Goal: Information Seeking & Learning: Learn about a topic

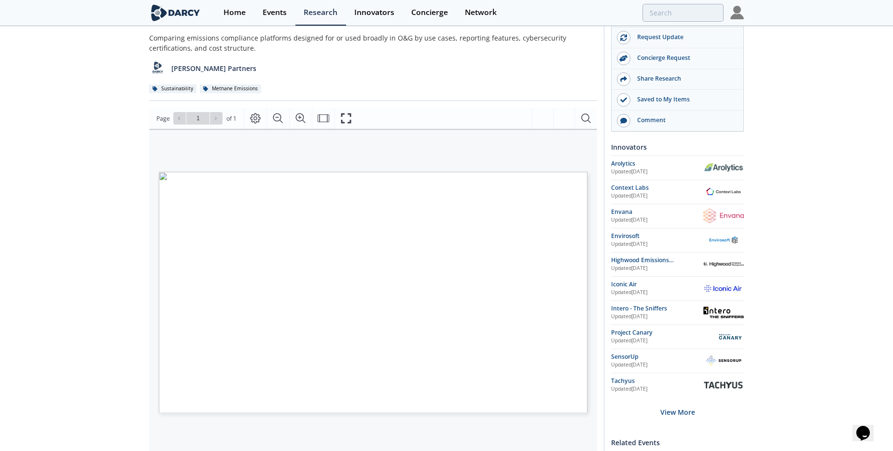
scroll to position [47, 0]
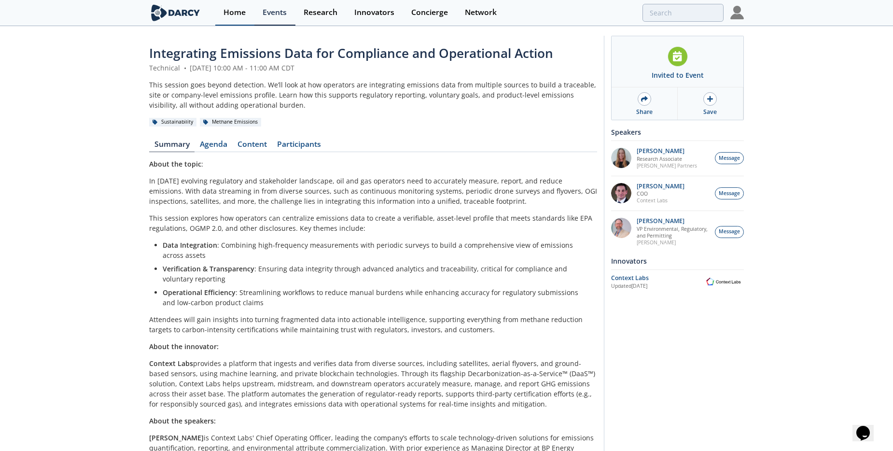
click at [226, 14] on div "Home" at bounding box center [235, 13] width 22 height 8
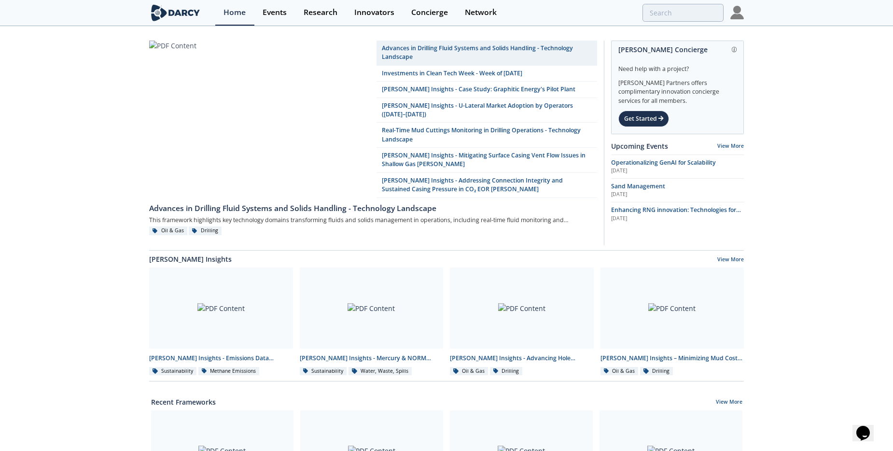
click at [734, 16] on img at bounding box center [737, 13] width 14 height 14
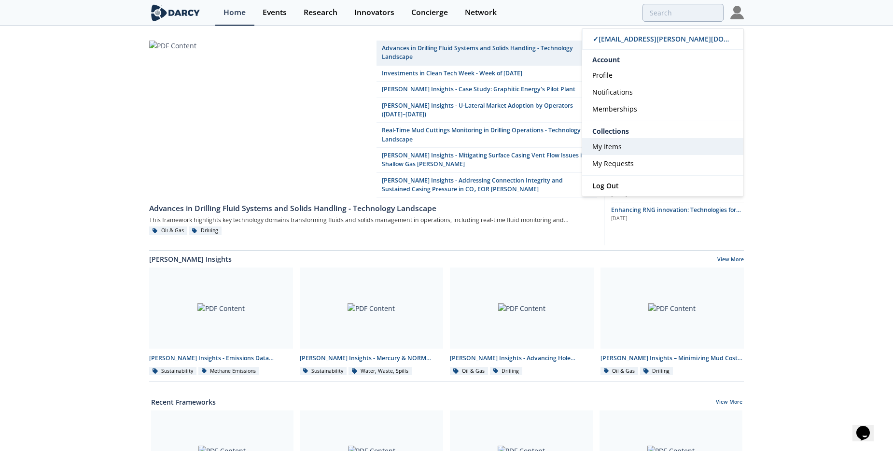
click at [616, 151] on link "My Items" at bounding box center [662, 146] width 161 height 17
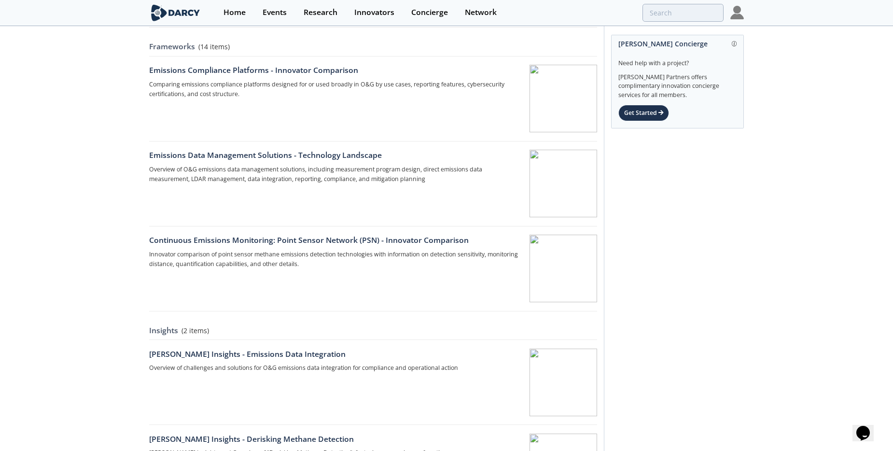
scroll to position [308, 0]
click at [571, 203] on div at bounding box center [564, 183] width 68 height 68
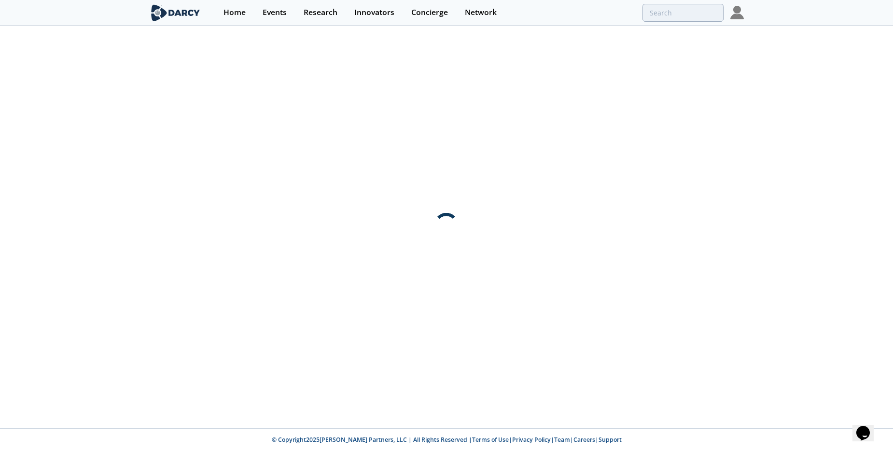
scroll to position [0, 0]
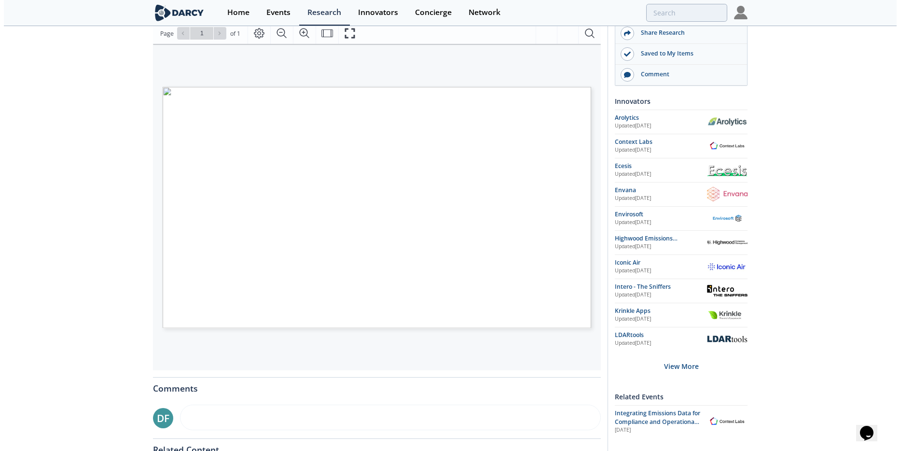
scroll to position [132, 0]
click at [351, 39] on button "Fullscreen" at bounding box center [349, 32] width 23 height 21
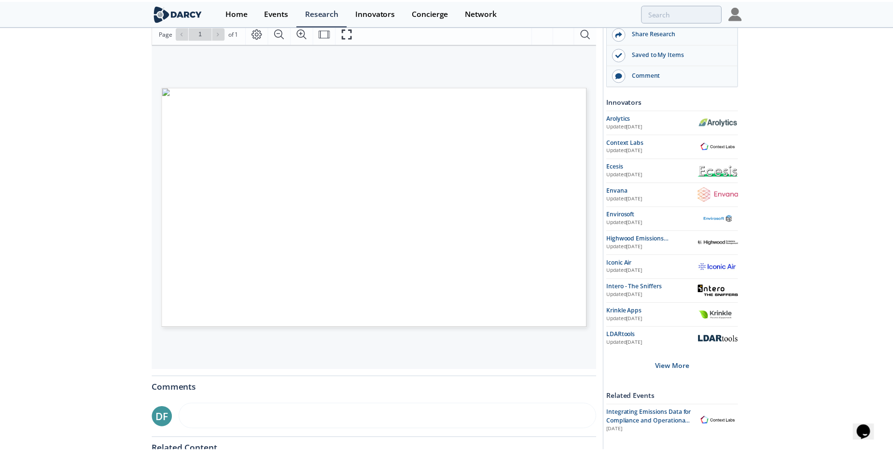
scroll to position [0, 0]
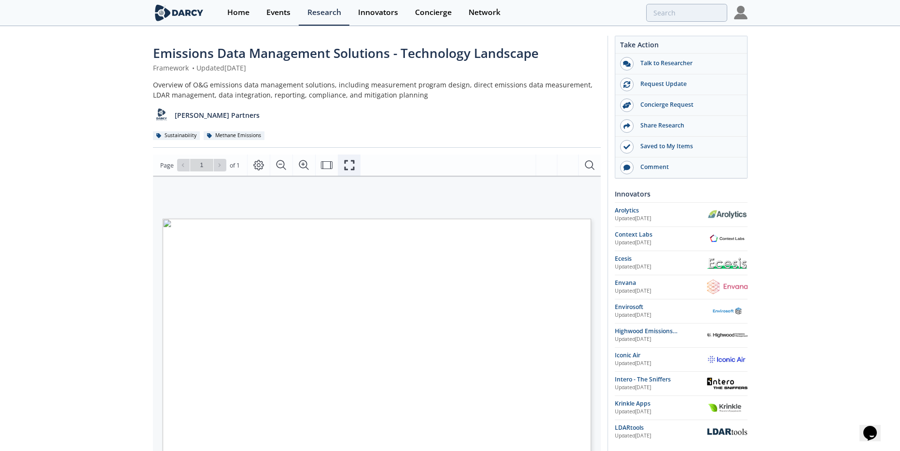
click at [353, 169] on icon "Fullscreen" at bounding box center [350, 165] width 10 height 10
click at [350, 161] on icon "Fullscreen" at bounding box center [350, 165] width 12 height 12
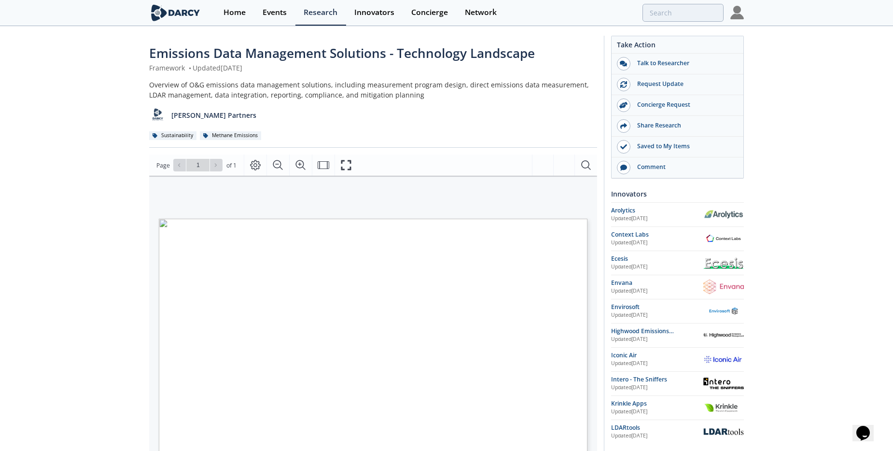
click at [721, 266] on img at bounding box center [723, 262] width 41 height 12
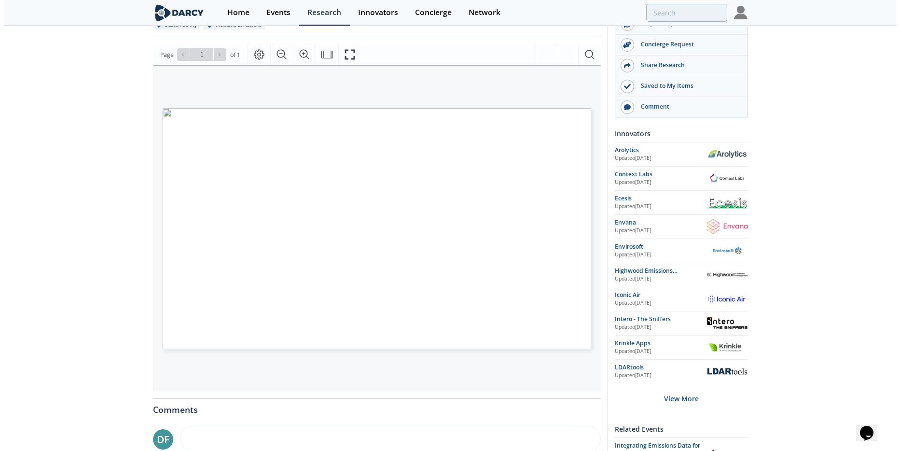
scroll to position [110, 0]
click at [351, 54] on icon "Fullscreen" at bounding box center [350, 55] width 12 height 12
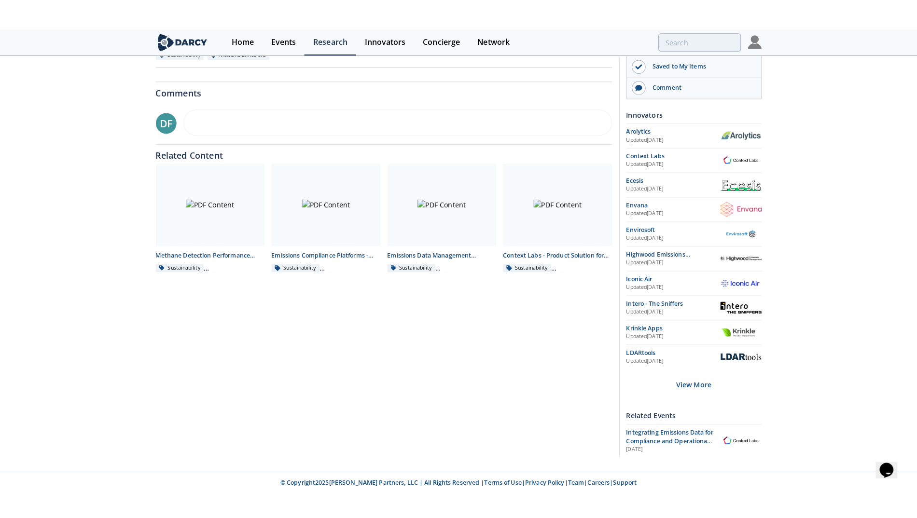
scroll to position [0, 0]
